Goal: Obtain resource: Obtain resource

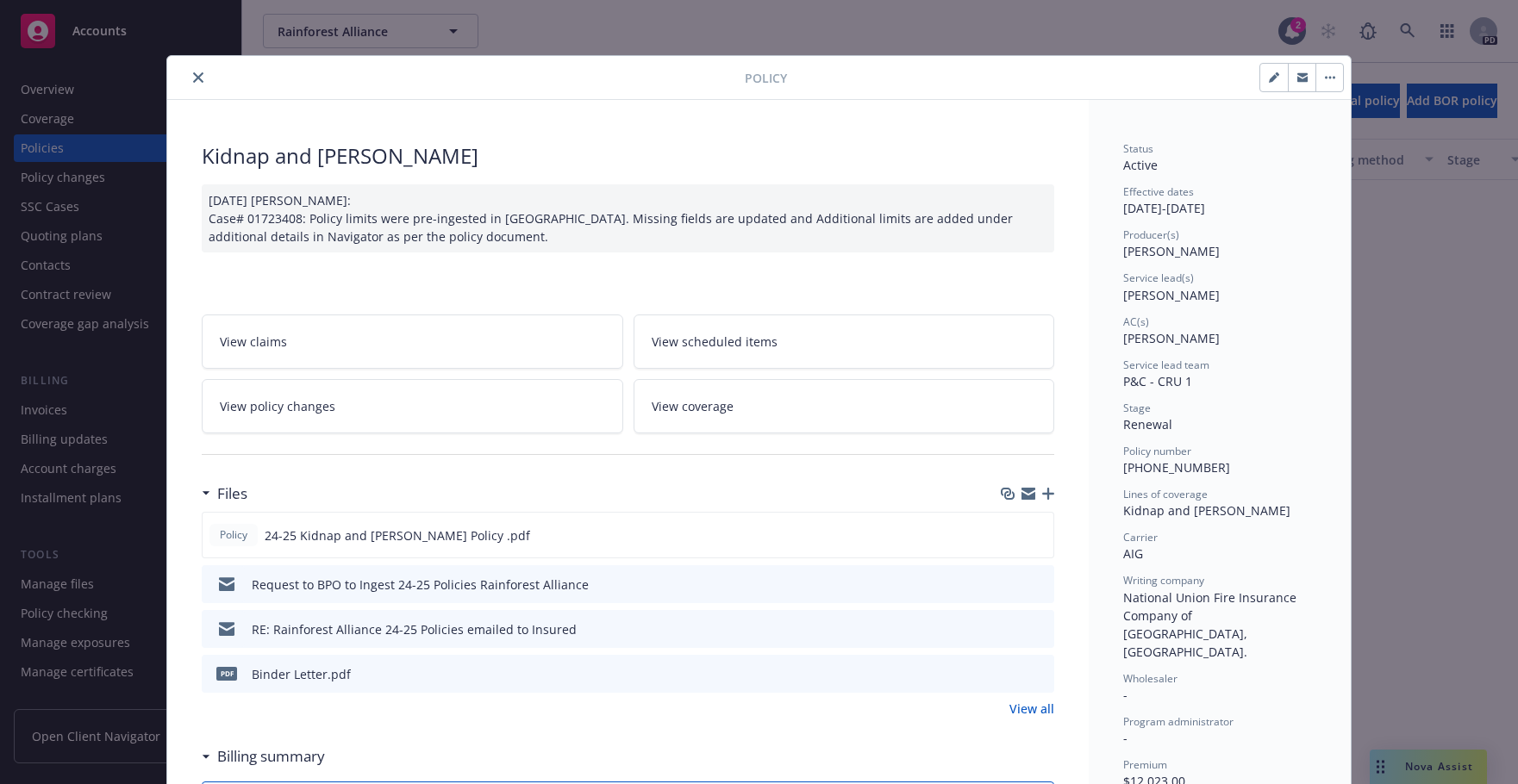
scroll to position [736, 0]
click at [193, 80] on icon "close" at bounding box center [198, 77] width 11 height 11
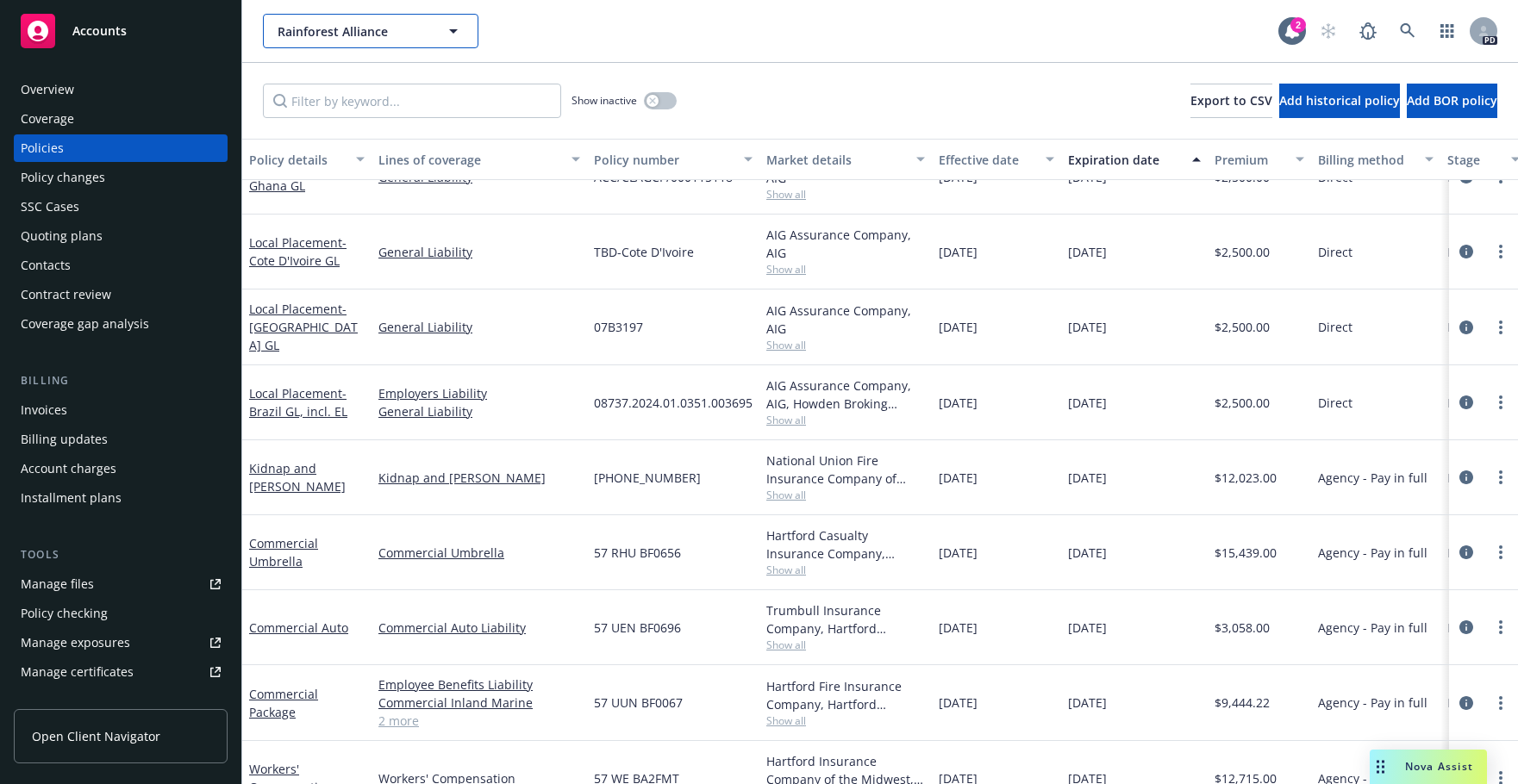
click at [455, 25] on icon "button" at bounding box center [453, 30] width 20 height 20
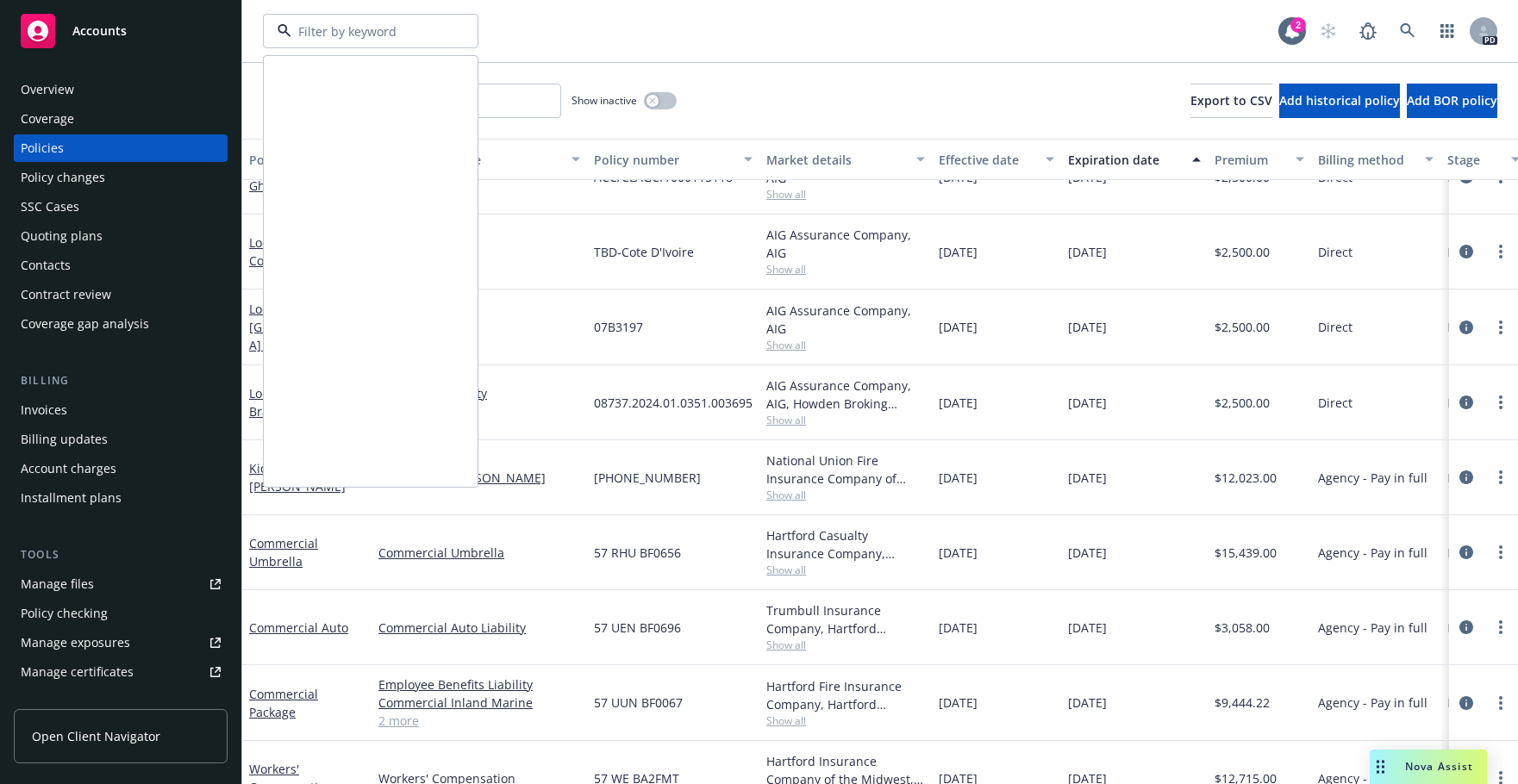
scroll to position [1062, 0]
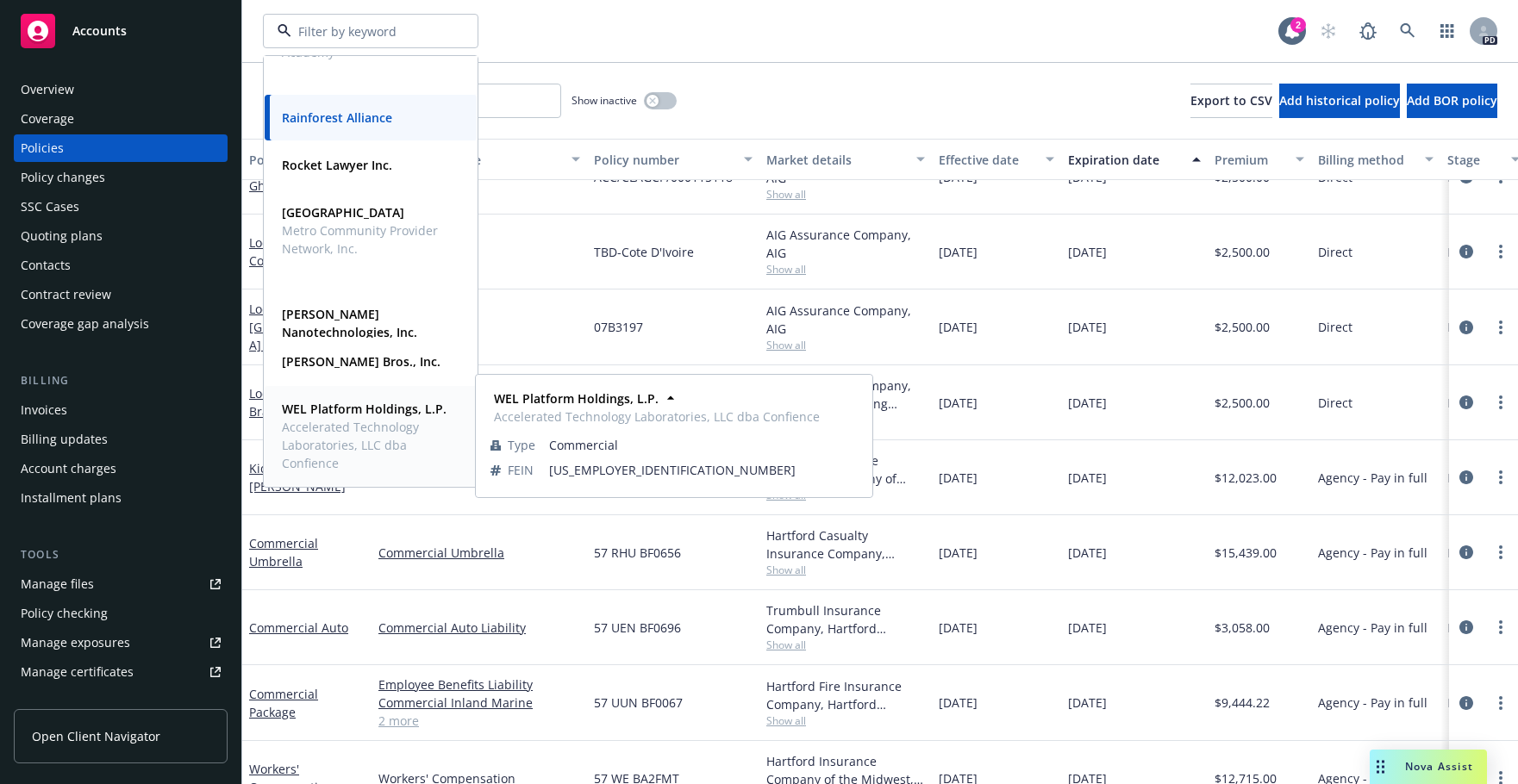
click at [309, 422] on span "Accelerated Technology Laboratories, LLC dba Confience" at bounding box center [369, 446] width 175 height 55
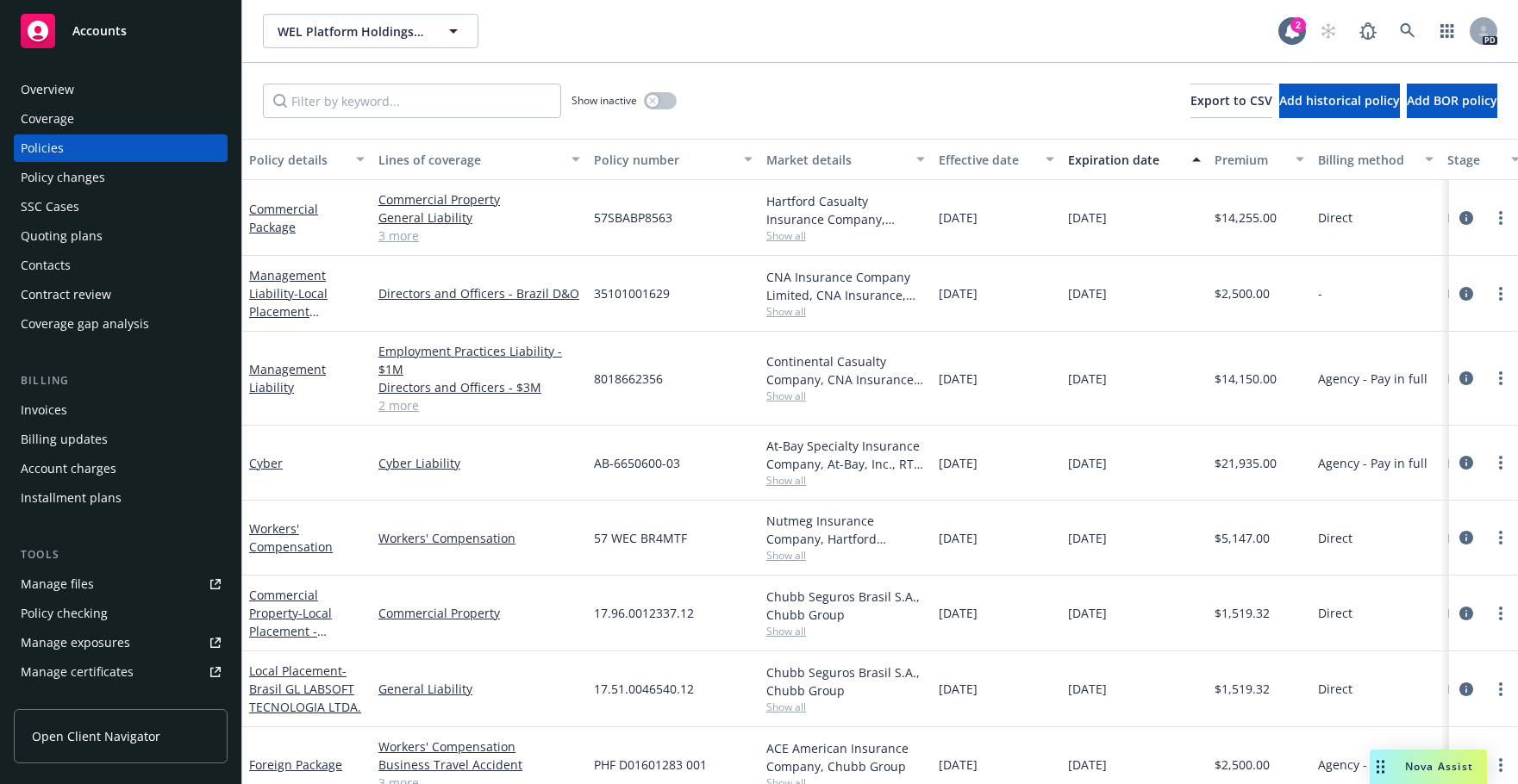
click at [59, 577] on div "Manage files" at bounding box center [57, 584] width 73 height 27
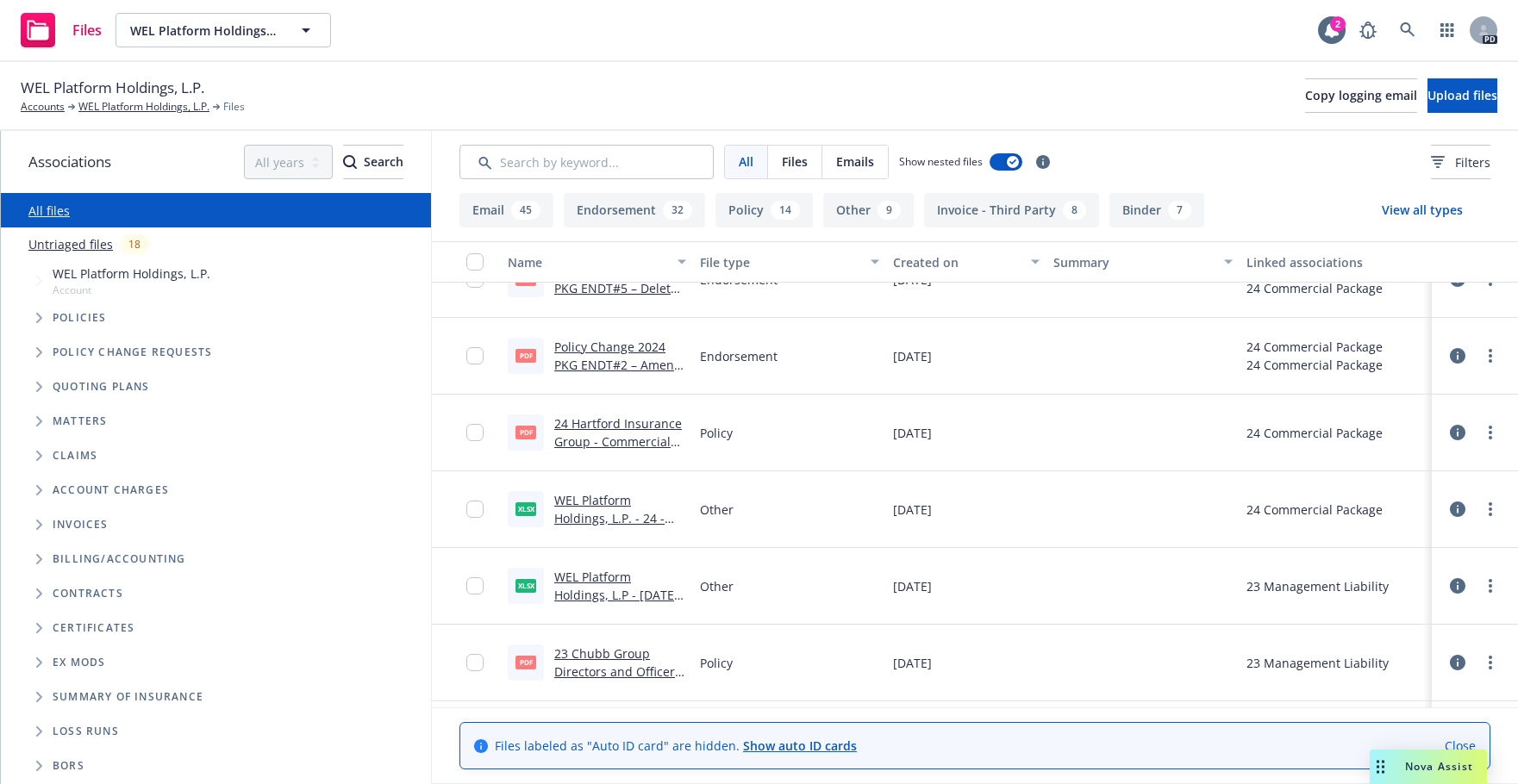
scroll to position [9198, 0]
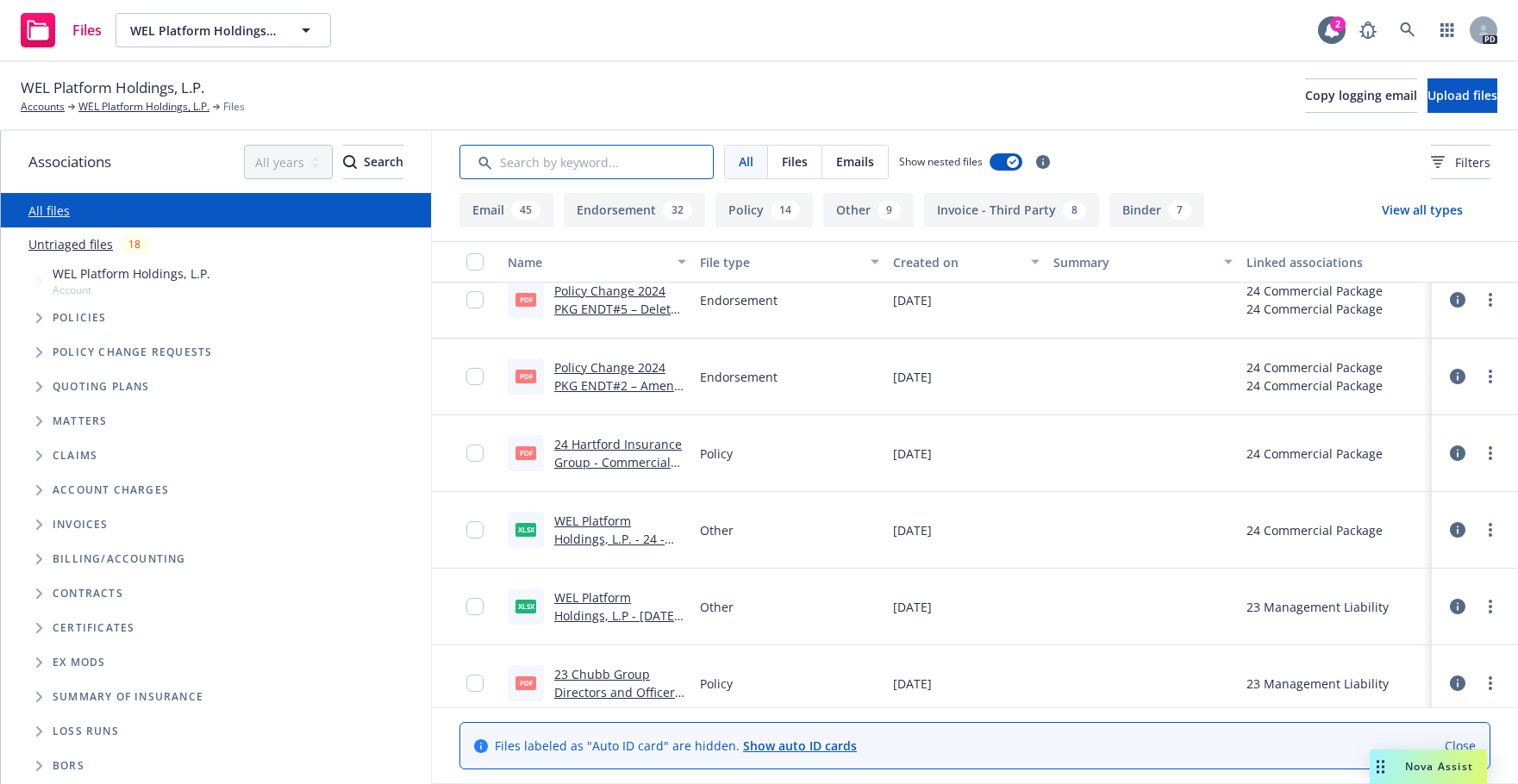
click at [577, 163] on input "Search by keyword..." at bounding box center [586, 161] width 255 height 34
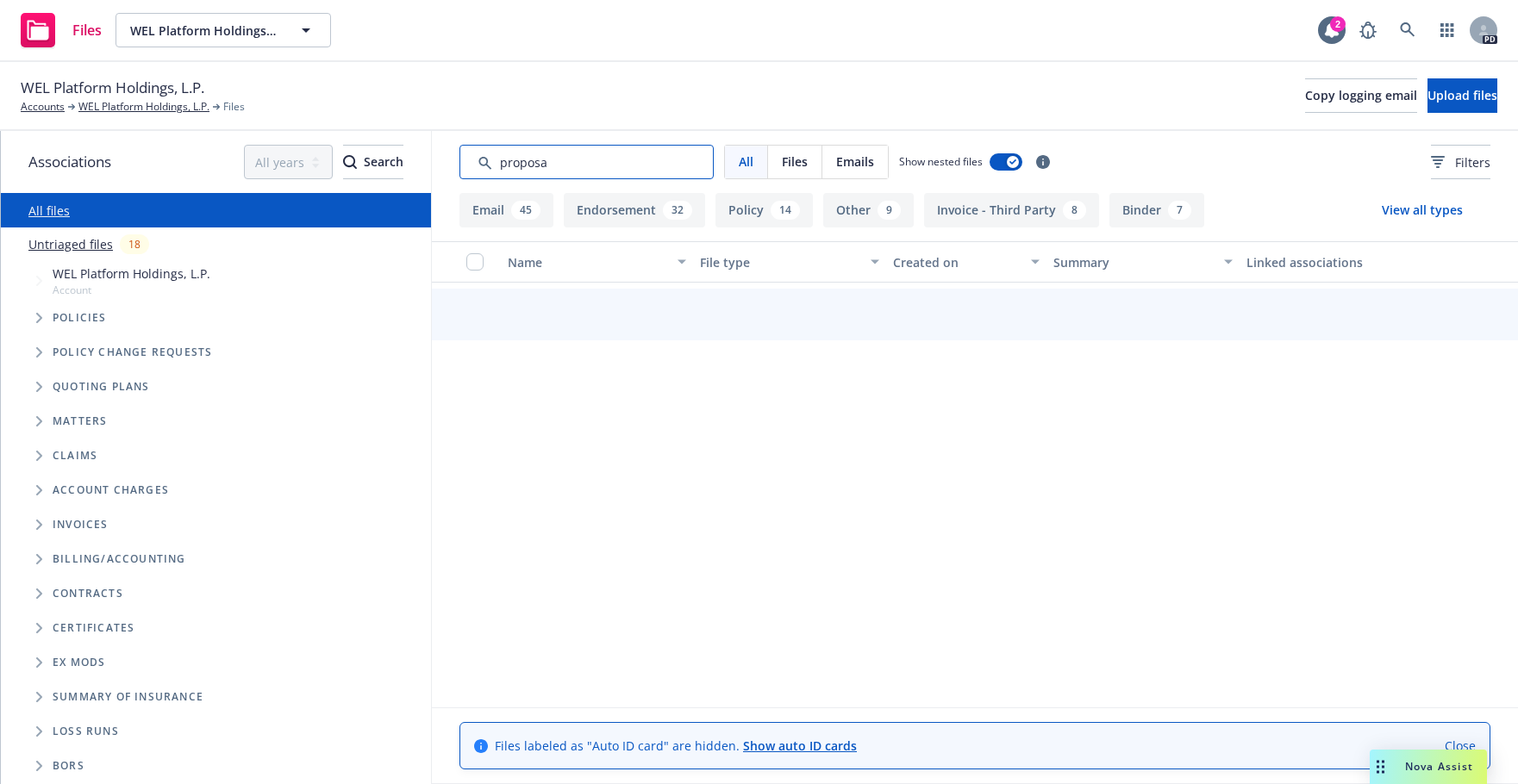
scroll to position [0, 0]
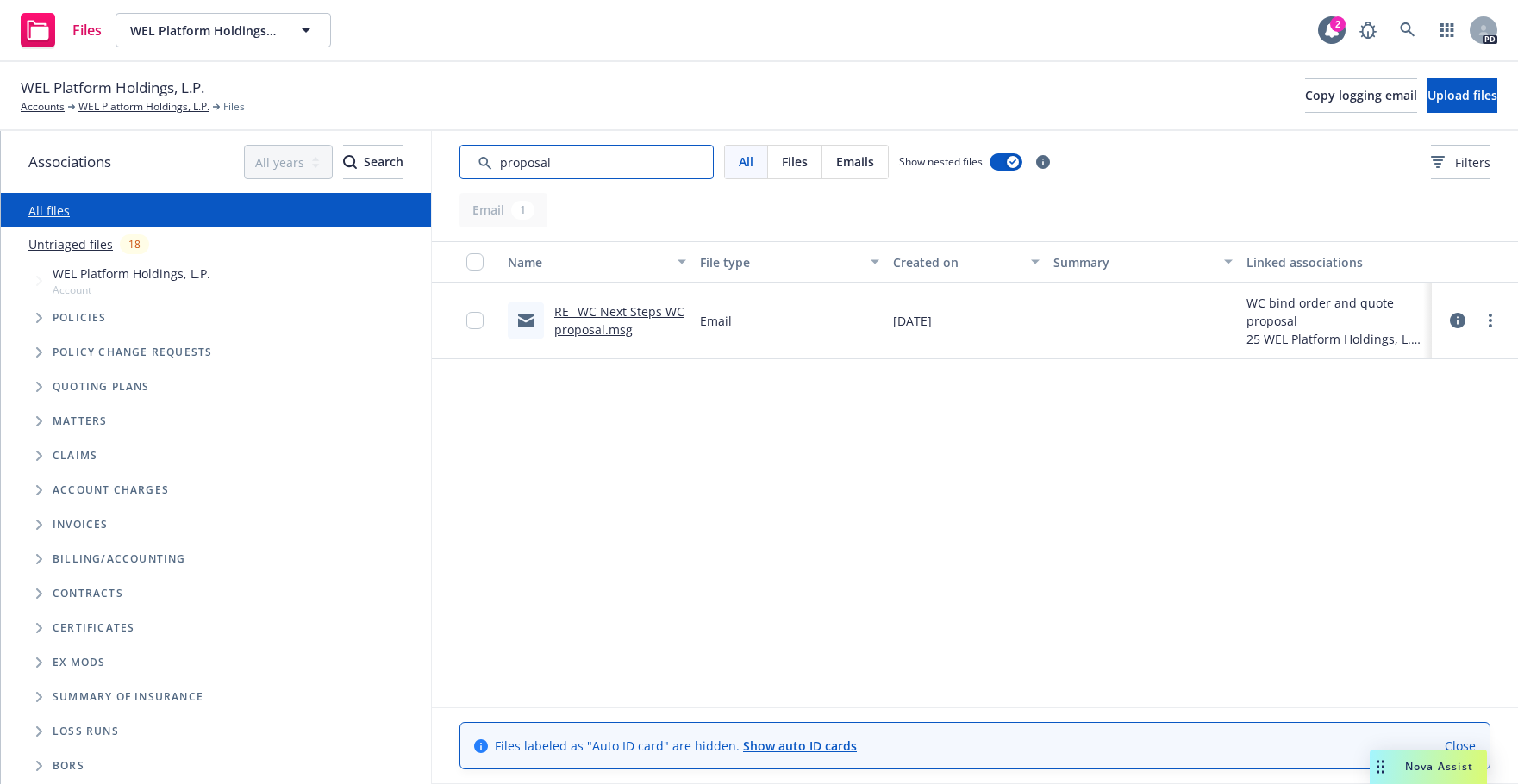
type input "proposal"
drag, startPoint x: 579, startPoint y: 315, endPoint x: 524, endPoint y: 404, distance: 104.6
click at [524, 403] on div "Name File type Created on Summary Linked associations RE_ WC Next Steps WC prop…" at bounding box center [976, 474] width 1087 height 466
click at [515, 422] on div "Name File type Created on Summary Linked associations RE_ WC Next Steps WC prop…" at bounding box center [976, 474] width 1087 height 466
click at [589, 309] on link "RE_ WC Next Steps WC proposal.msg" at bounding box center [619, 320] width 130 height 34
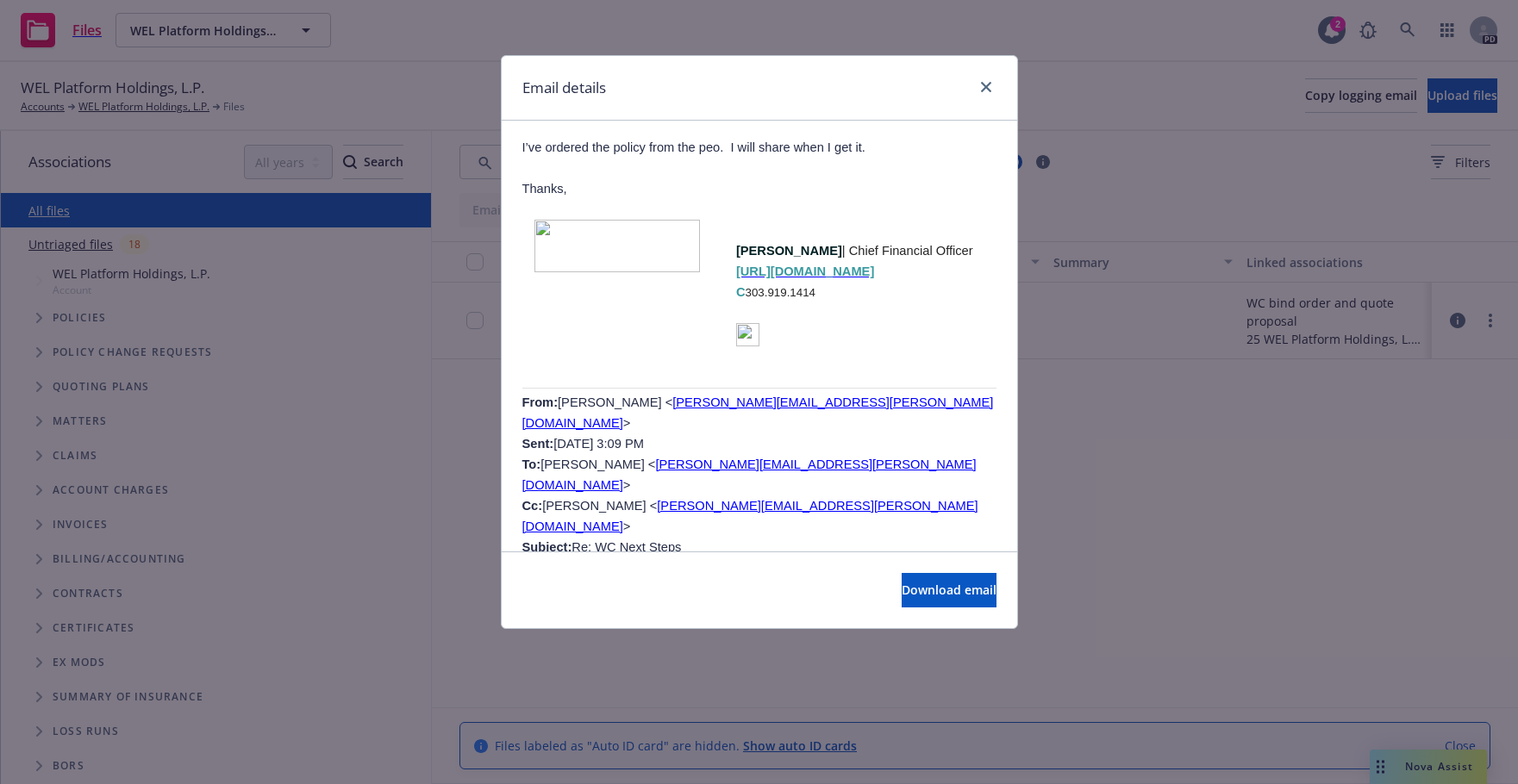
scroll to position [752, 0]
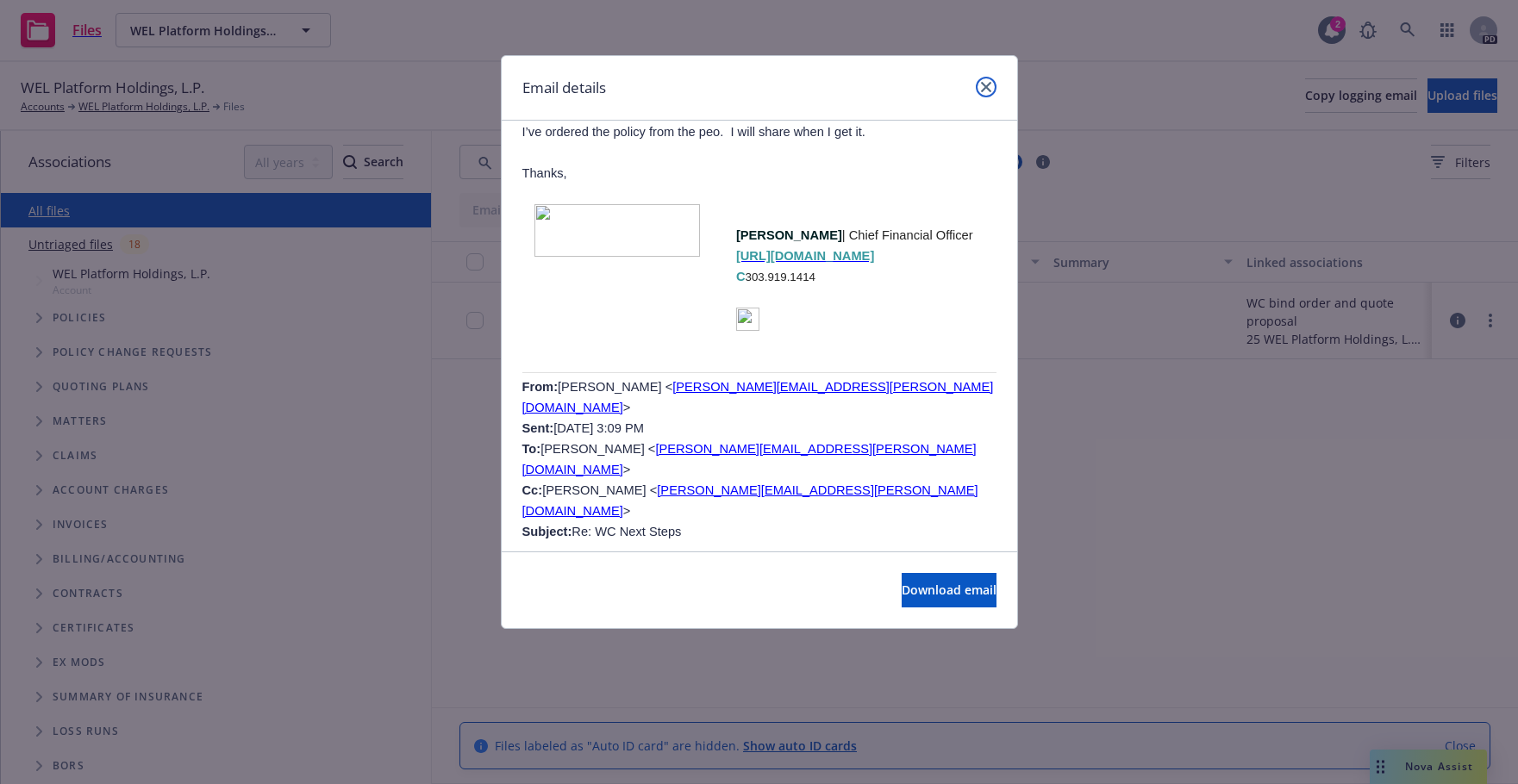
click at [985, 91] on icon "close" at bounding box center [986, 87] width 11 height 11
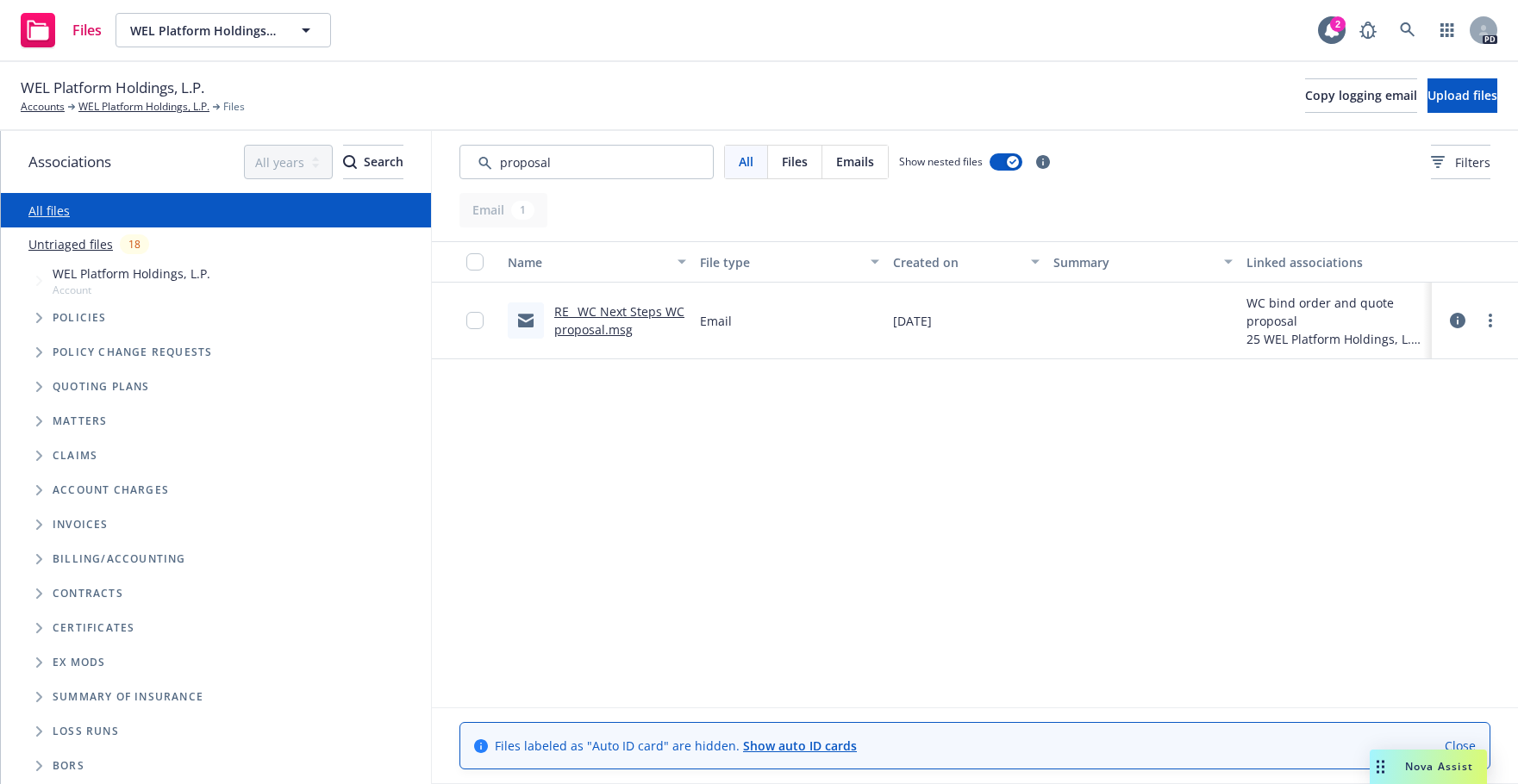
click at [594, 446] on div "Name File type Created on Summary Linked associations RE_ WC Next Steps WC prop…" at bounding box center [976, 474] width 1087 height 466
click at [130, 105] on link "WEL Platform Holdings, L.P." at bounding box center [143, 107] width 131 height 16
